Goal: Communication & Community: Answer question/provide support

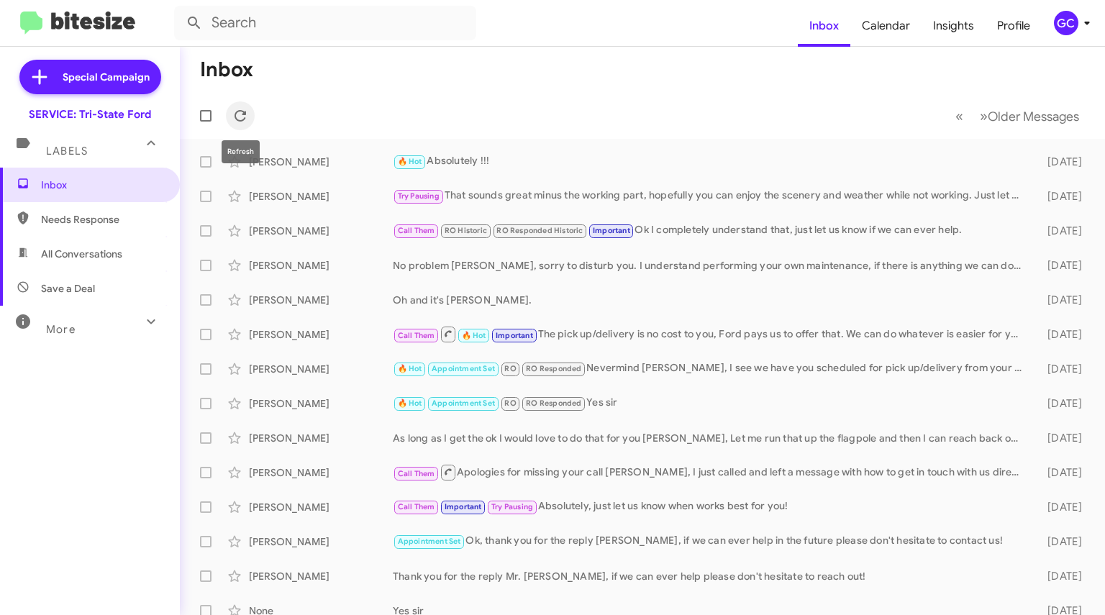
click at [236, 115] on icon at bounding box center [240, 115] width 17 height 17
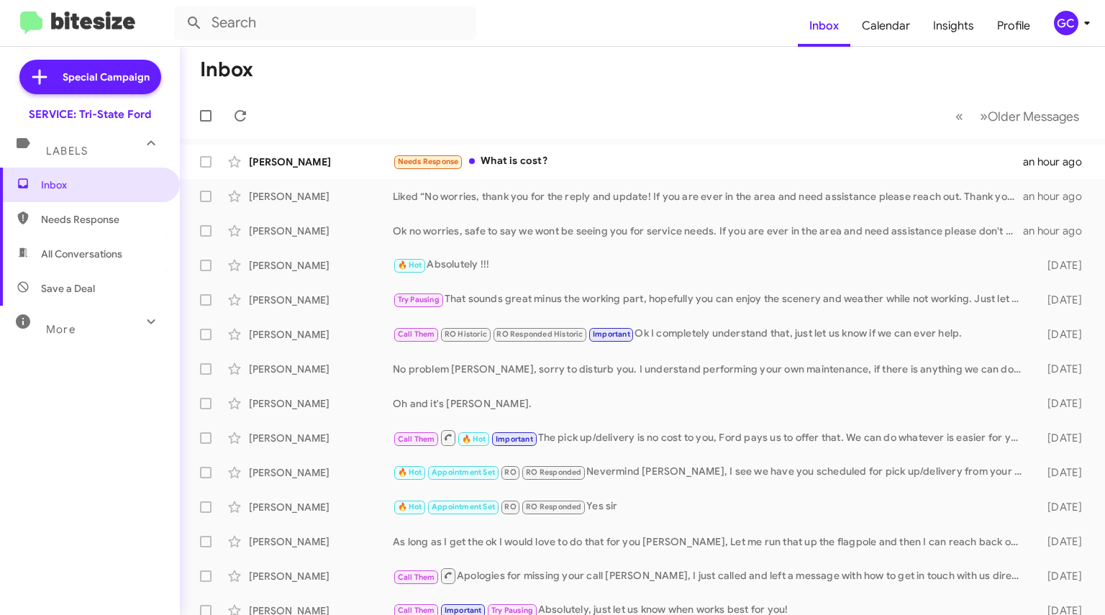
click at [571, 167] on div "Needs Response What is cost?" at bounding box center [708, 161] width 630 height 17
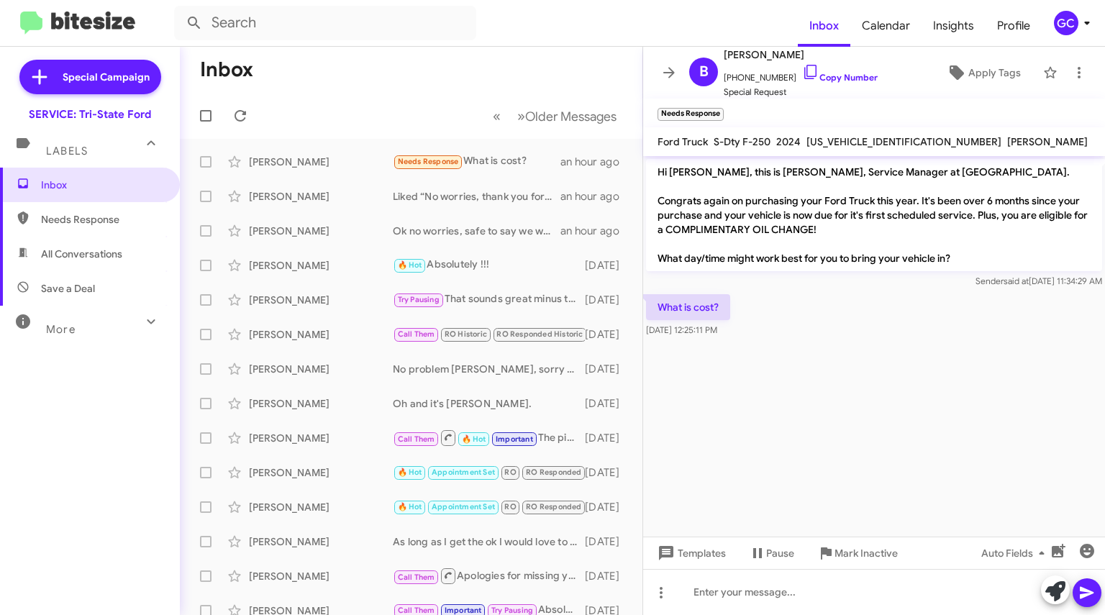
click at [809, 78] on link "Copy Number" at bounding box center [840, 77] width 76 height 11
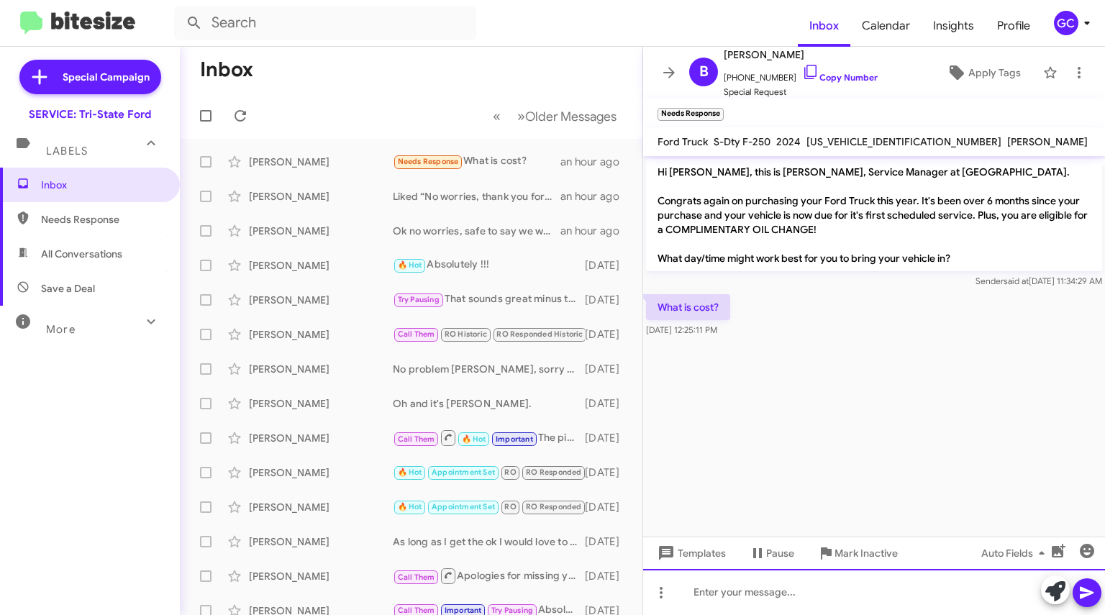
click at [770, 577] on div at bounding box center [874, 592] width 462 height 46
click at [958, 585] on div "Mr. Vanderhoef your first service since purchase is" at bounding box center [874, 592] width 462 height 46
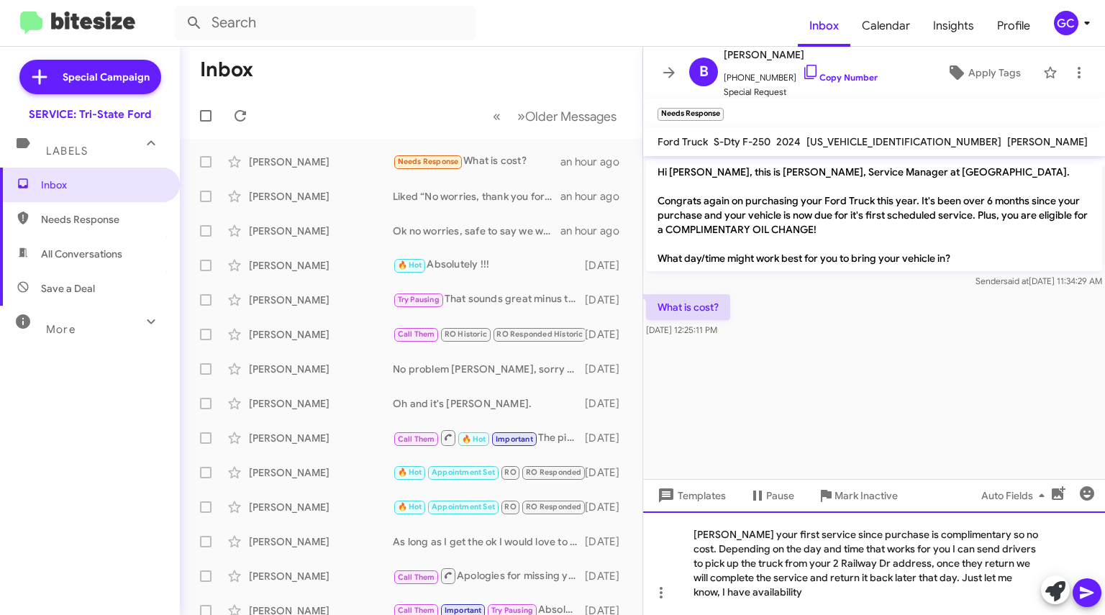
click at [844, 597] on div "Mr. Vanderhoef your first service since purchase is complimentary so no cost. D…" at bounding box center [874, 563] width 462 height 104
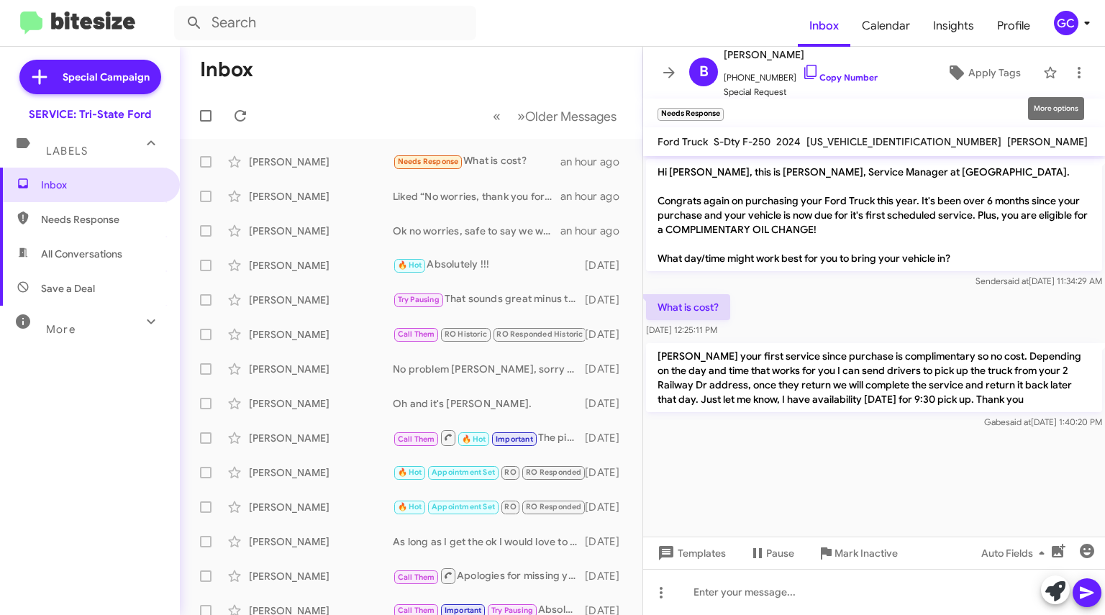
click at [1070, 72] on icon at bounding box center [1078, 72] width 17 height 17
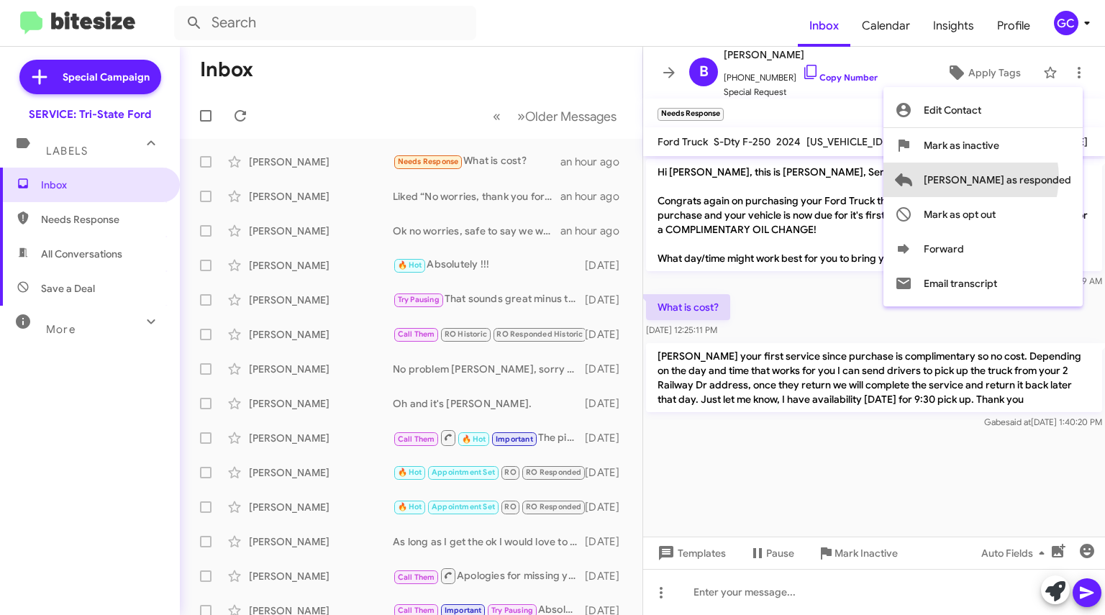
click at [1028, 177] on span "Mark as responded" at bounding box center [997, 180] width 147 height 35
